Goal: Find specific page/section: Find specific page/section

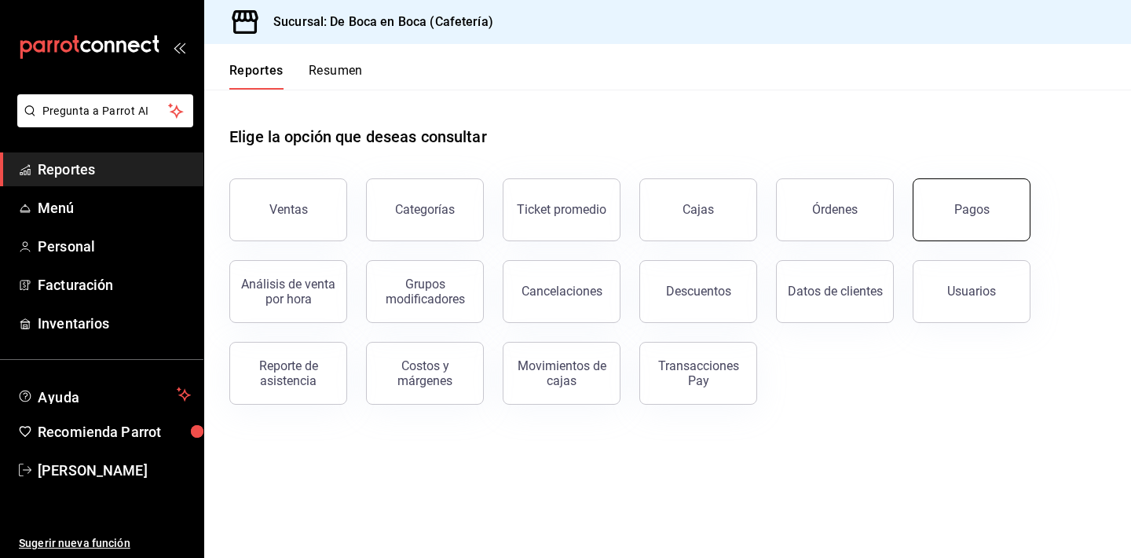
click at [986, 224] on button "Pagos" at bounding box center [972, 209] width 118 height 63
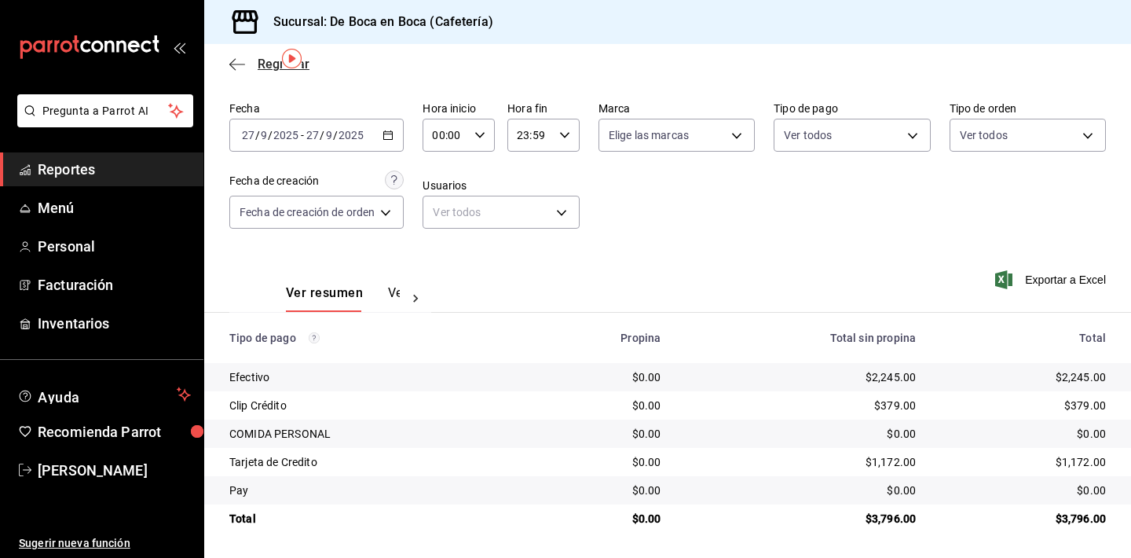
click at [265, 59] on span "Regresar" at bounding box center [284, 64] width 52 height 15
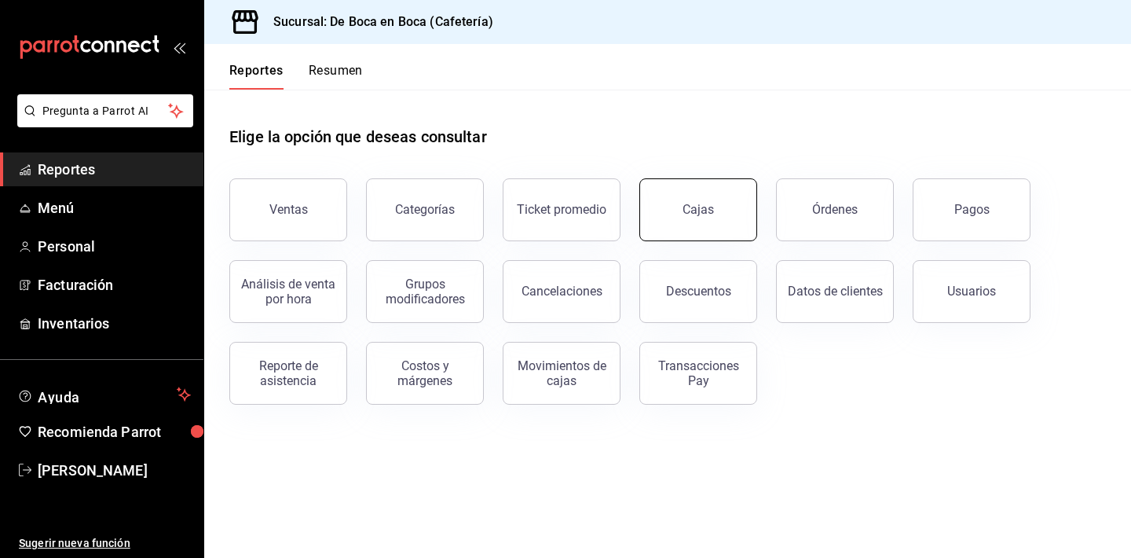
click at [710, 216] on div "Cajas" at bounding box center [699, 209] width 32 height 19
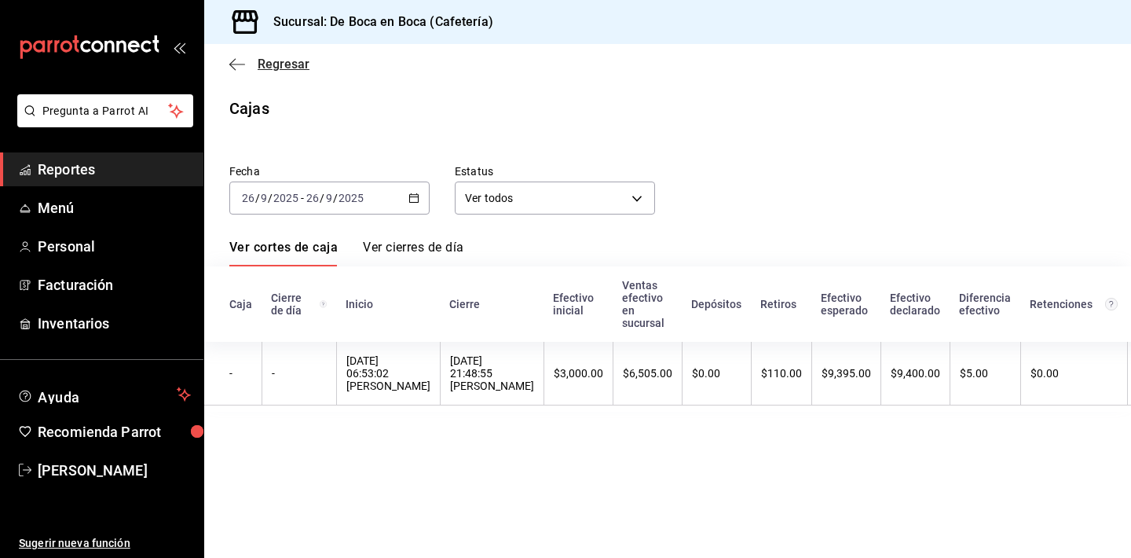
click at [250, 58] on span "Regresar" at bounding box center [269, 64] width 80 height 15
